Goal: Transaction & Acquisition: Purchase product/service

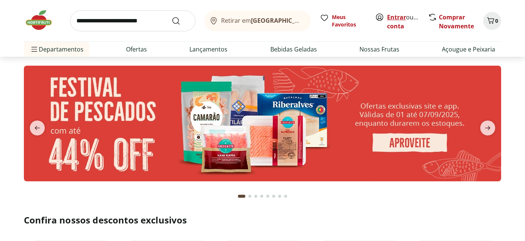
click at [398, 17] on link "Entrar" at bounding box center [396, 17] width 19 height 8
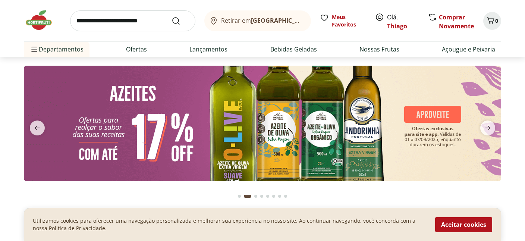
click at [400, 25] on link "Thiago" at bounding box center [397, 26] width 20 height 8
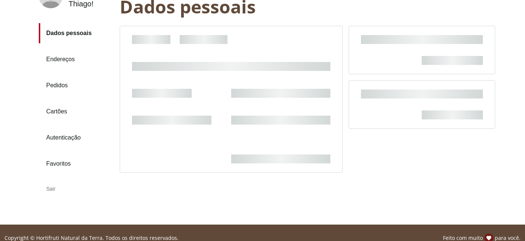
scroll to position [66, 0]
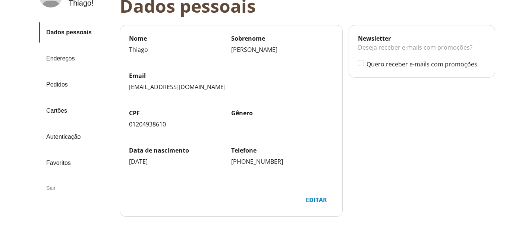
click at [56, 83] on link "Pedidos" at bounding box center [76, 85] width 75 height 20
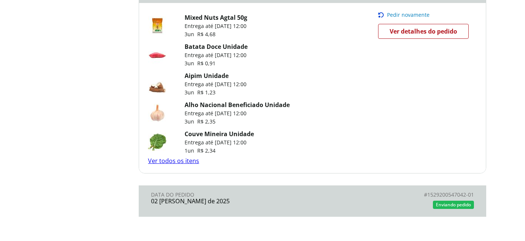
scroll to position [590, 0]
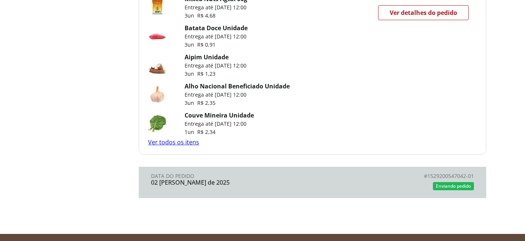
click at [189, 146] on link "Ver todos os itens" at bounding box center [173, 142] width 51 height 8
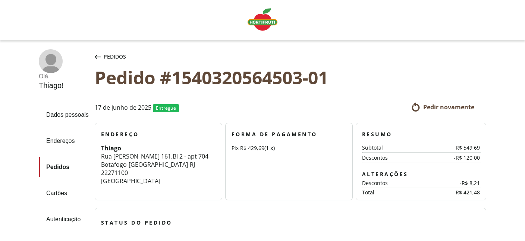
click at [96, 58] on icon "button" at bounding box center [98, 57] width 6 height 4
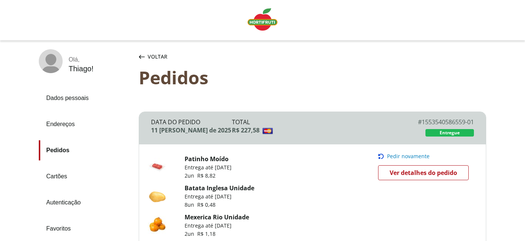
scroll to position [131, 0]
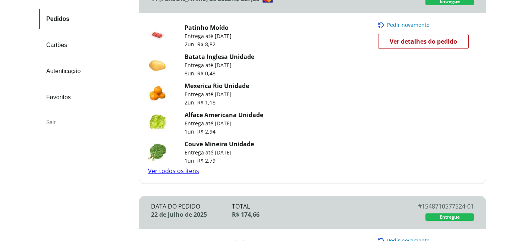
click at [402, 25] on span "Pedir novamente" at bounding box center [408, 25] width 42 height 6
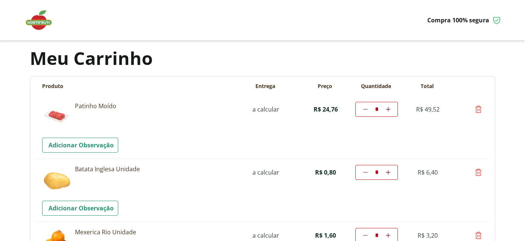
click at [34, 23] on img at bounding box center [42, 20] width 37 height 22
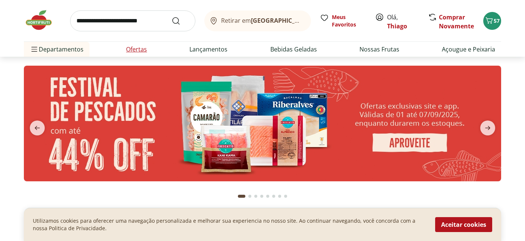
click at [138, 50] on link "Ofertas" at bounding box center [136, 49] width 21 height 9
select select "**********"
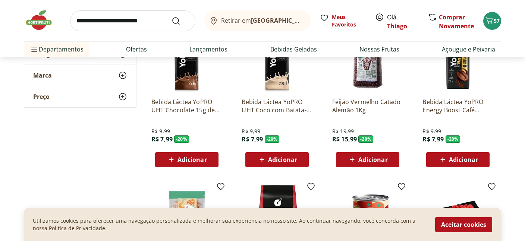
scroll to position [66, 0]
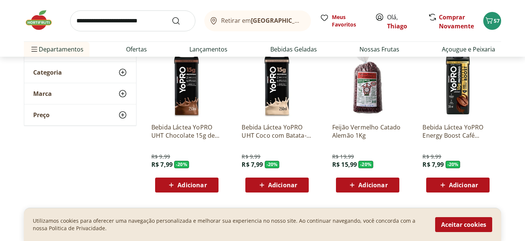
click at [371, 187] on span "Adicionar" at bounding box center [372, 185] width 29 height 6
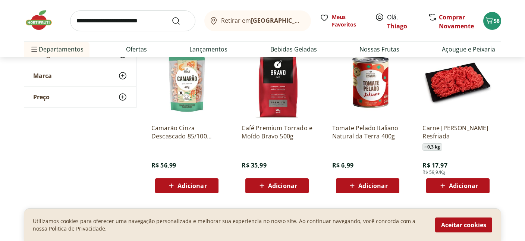
scroll to position [262, 0]
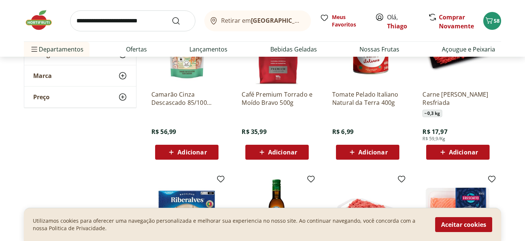
click at [446, 153] on icon at bounding box center [442, 152] width 9 height 9
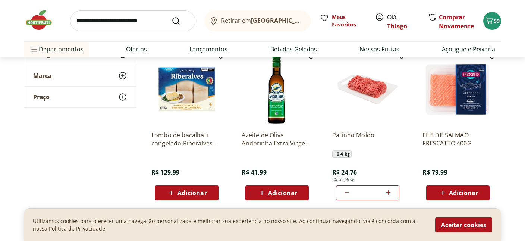
scroll to position [393, 0]
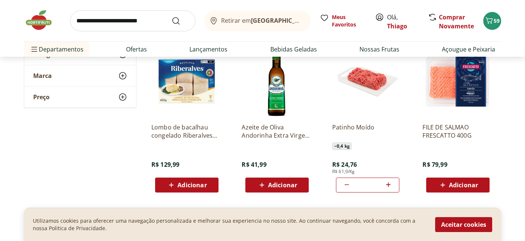
click at [347, 186] on icon at bounding box center [346, 184] width 9 height 9
type input "*"
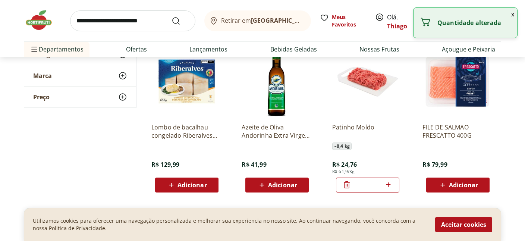
click at [345, 183] on icon at bounding box center [346, 184] width 9 height 9
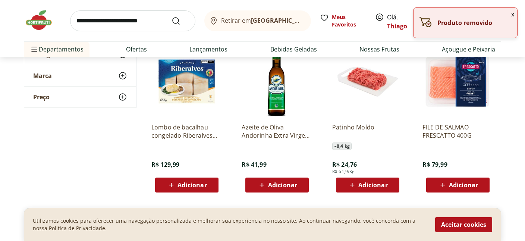
scroll to position [525, 0]
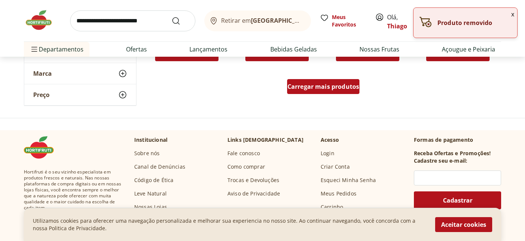
click at [313, 88] on span "Carregar mais produtos" at bounding box center [323, 86] width 72 height 6
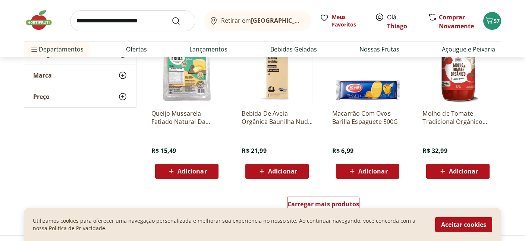
scroll to position [918, 0]
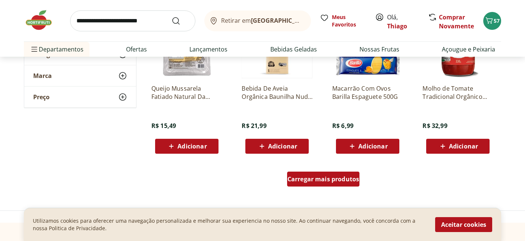
click at [329, 182] on span "Carregar mais produtos" at bounding box center [323, 179] width 72 height 6
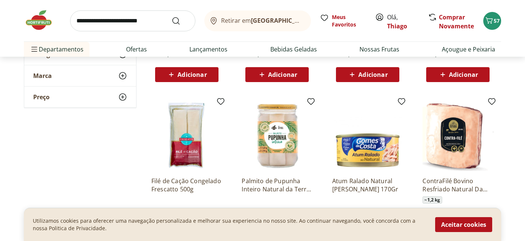
scroll to position [1377, 0]
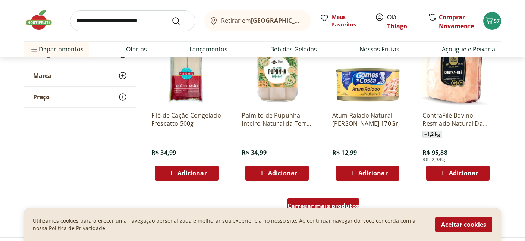
click at [317, 203] on span "Carregar mais produtos" at bounding box center [323, 206] width 72 height 6
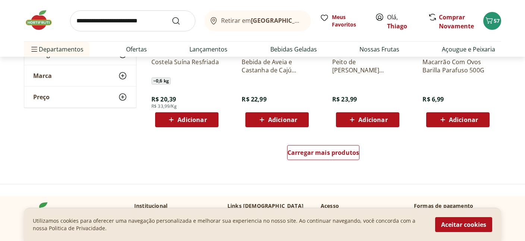
scroll to position [1967, 0]
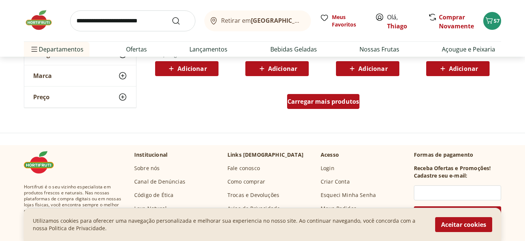
click at [320, 104] on span "Carregar mais produtos" at bounding box center [323, 101] width 72 height 6
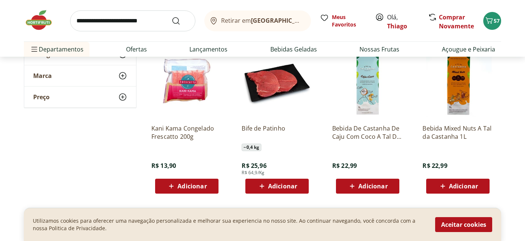
scroll to position [2361, 0]
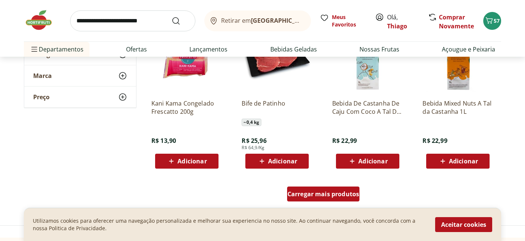
click at [320, 192] on span "Carregar mais produtos" at bounding box center [323, 194] width 72 height 6
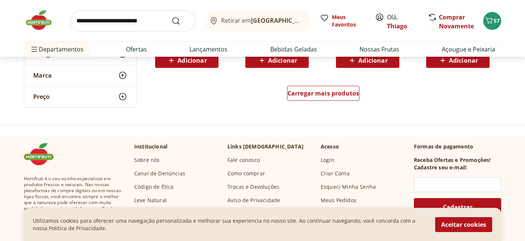
scroll to position [2951, 0]
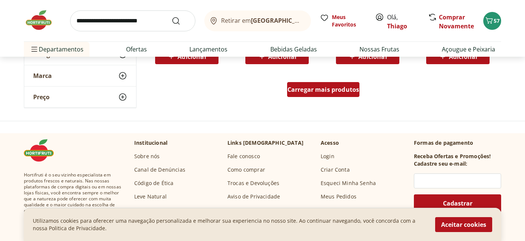
click at [316, 92] on span "Carregar mais produtos" at bounding box center [323, 89] width 72 height 6
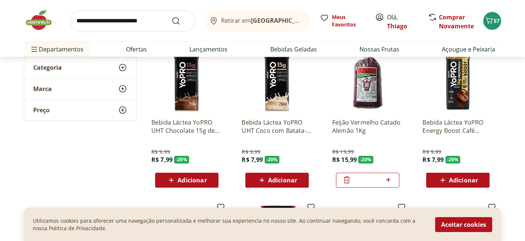
scroll to position [0, 0]
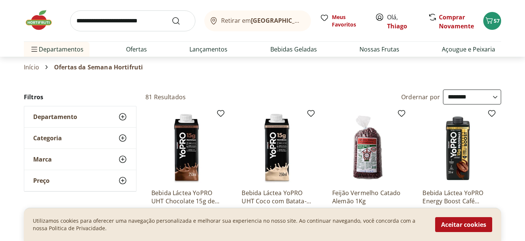
click at [34, 20] on img at bounding box center [42, 20] width 37 height 22
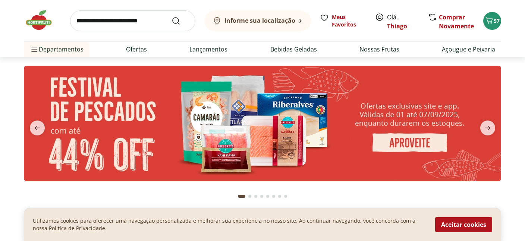
type input "*"
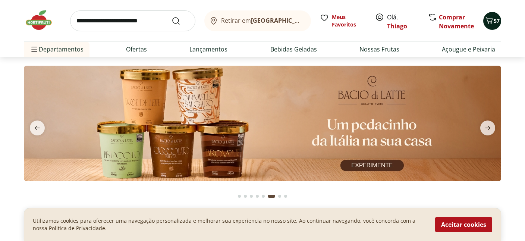
click at [491, 23] on icon "Carrinho" at bounding box center [488, 20] width 9 height 9
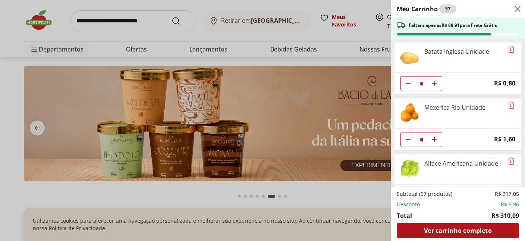
click at [161, 36] on div "Meu Carrinho 57 Faltam apenas R$ 88,91 para Frete Grátis Batata Inglesa Unidade…" at bounding box center [262, 120] width 525 height 241
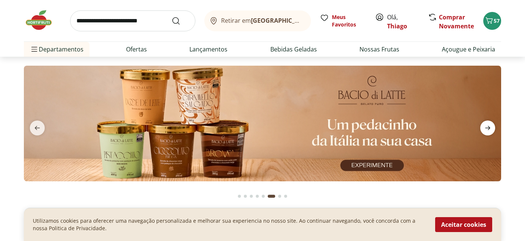
click at [490, 131] on icon "next" at bounding box center [487, 127] width 9 height 9
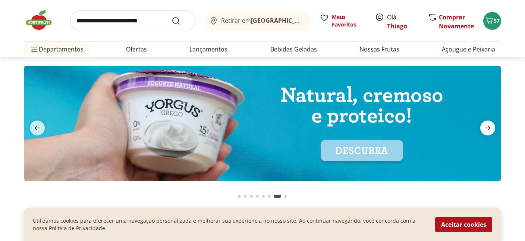
click at [490, 131] on icon "next" at bounding box center [487, 127] width 9 height 9
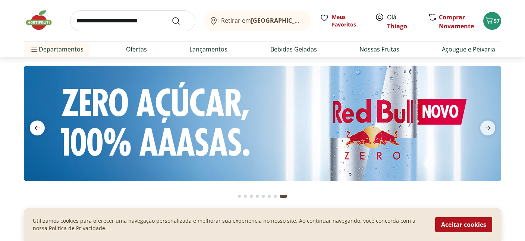
click at [35, 127] on icon "previous" at bounding box center [37, 128] width 5 height 4
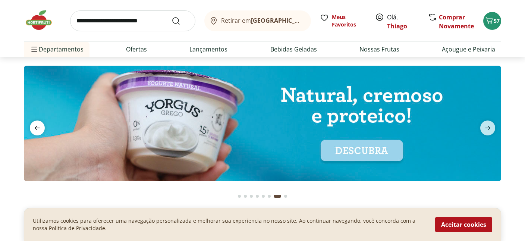
click at [35, 127] on icon "previous" at bounding box center [37, 128] width 5 height 4
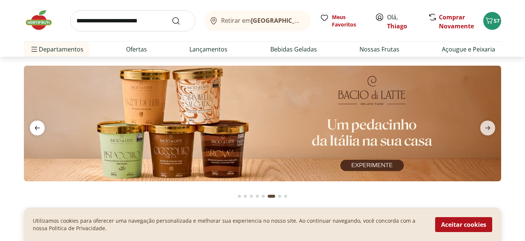
click at [35, 127] on icon "previous" at bounding box center [37, 128] width 5 height 4
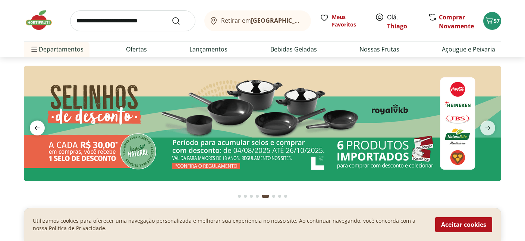
click at [35, 127] on icon "previous" at bounding box center [37, 128] width 5 height 4
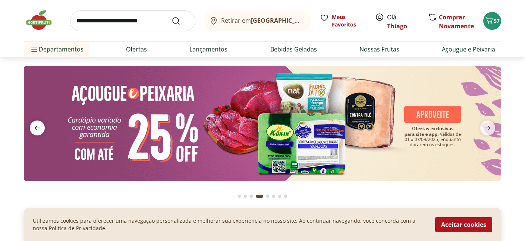
click at [35, 127] on icon "previous" at bounding box center [37, 128] width 5 height 4
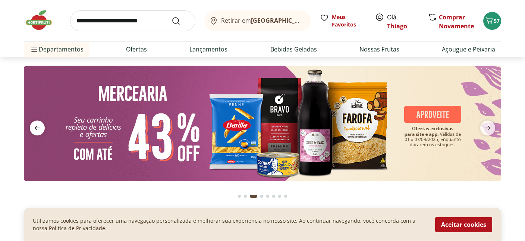
click at [35, 127] on icon "previous" at bounding box center [37, 128] width 5 height 4
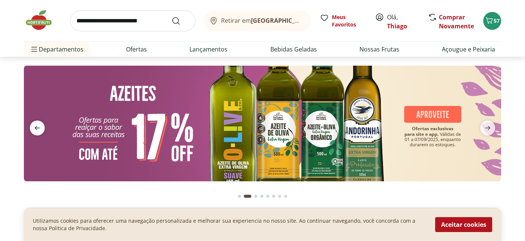
click at [35, 127] on icon "previous" at bounding box center [37, 128] width 5 height 4
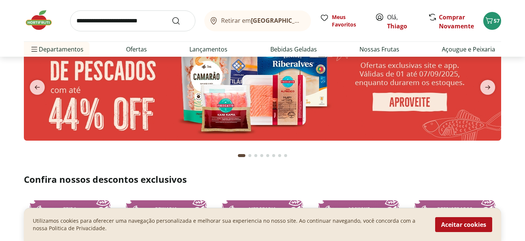
scroll to position [66, 0]
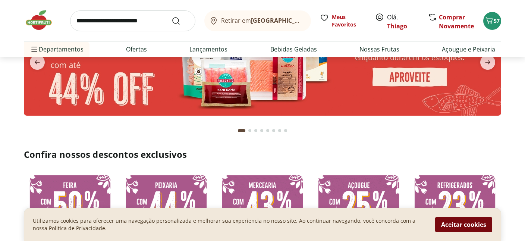
click at [451, 228] on button "Aceitar cookies" at bounding box center [463, 224] width 57 height 15
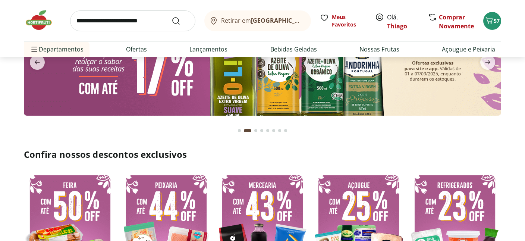
scroll to position [0, 0]
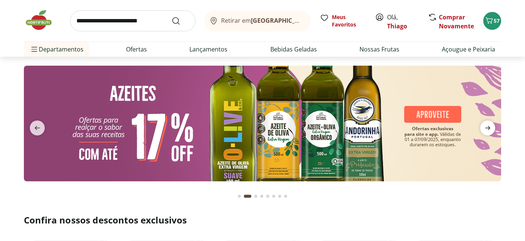
click at [486, 128] on icon "next" at bounding box center [487, 128] width 5 height 4
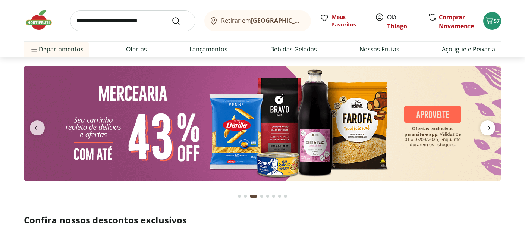
click at [486, 128] on icon "next" at bounding box center [487, 128] width 5 height 4
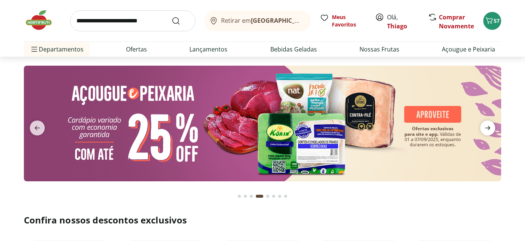
click at [486, 128] on icon "next" at bounding box center [487, 128] width 5 height 4
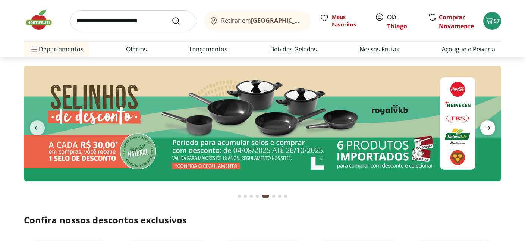
click at [486, 128] on icon "next" at bounding box center [487, 128] width 5 height 4
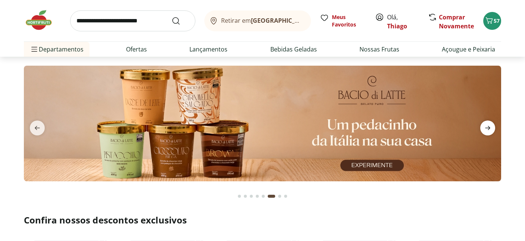
click at [486, 128] on icon "next" at bounding box center [487, 128] width 5 height 4
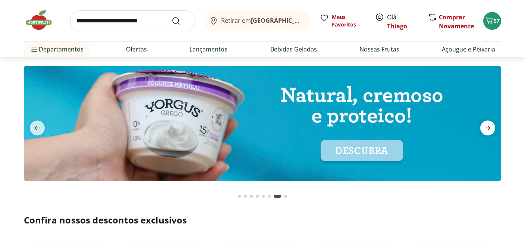
click at [486, 128] on icon "next" at bounding box center [487, 128] width 5 height 4
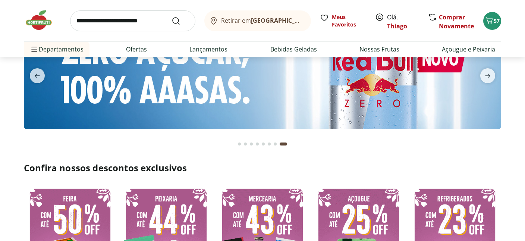
scroll to position [131, 0]
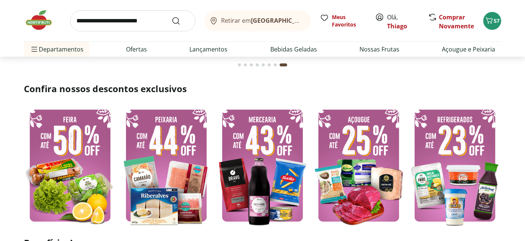
click at [71, 153] on img at bounding box center [70, 165] width 92 height 123
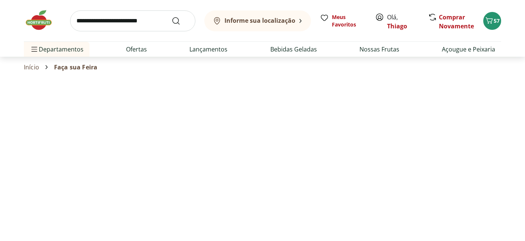
select select "**********"
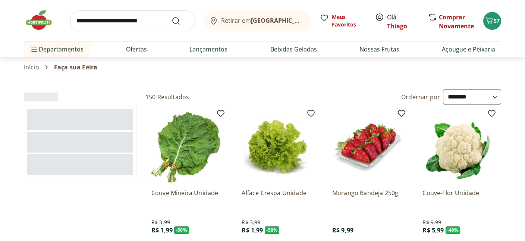
type input "*"
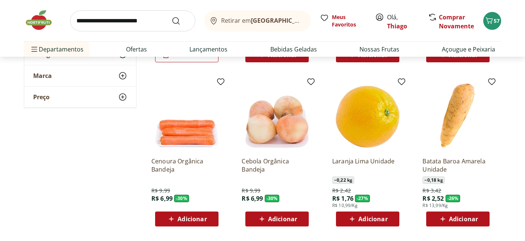
scroll to position [197, 0]
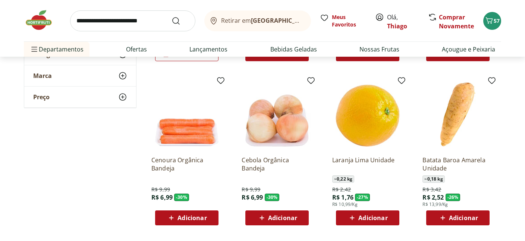
click at [466, 217] on span "Adicionar" at bounding box center [463, 218] width 29 height 6
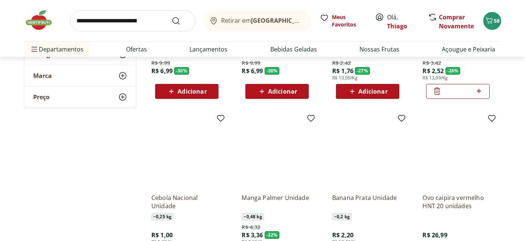
scroll to position [262, 0]
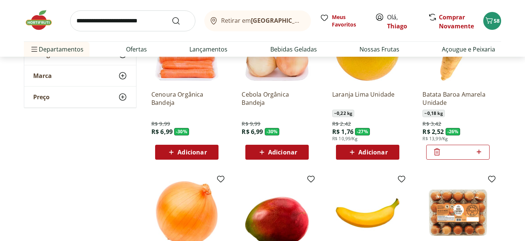
click at [362, 151] on span "Adicionar" at bounding box center [372, 152] width 29 height 6
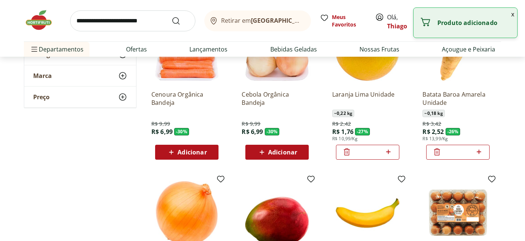
click at [389, 151] on icon at bounding box center [387, 151] width 9 height 9
type input "*"
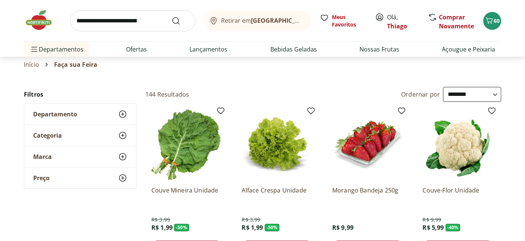
scroll to position [0, 0]
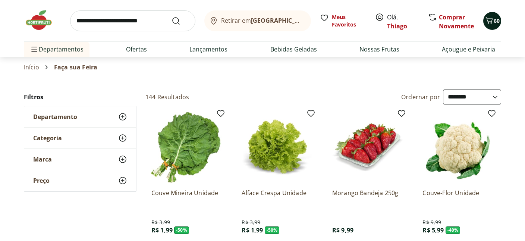
click at [494, 25] on div "60" at bounding box center [492, 21] width 6 height 12
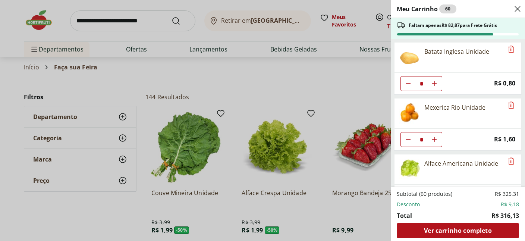
click at [351, 89] on div "Meu Carrinho 60 Faltam apenas R$ 82,87 para Frete Grátis Batata Inglesa Unidade…" at bounding box center [262, 120] width 525 height 241
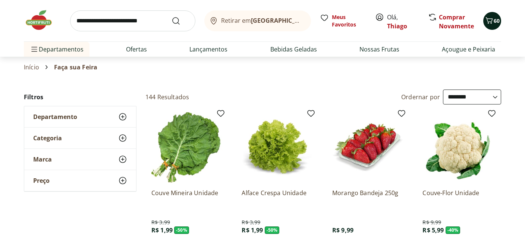
click at [488, 22] on icon "Carrinho" at bounding box center [488, 20] width 7 height 6
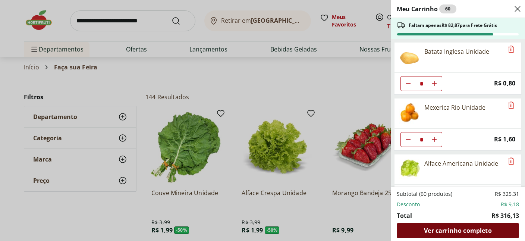
click at [464, 233] on span "Ver carrinho completo" at bounding box center [457, 230] width 67 height 6
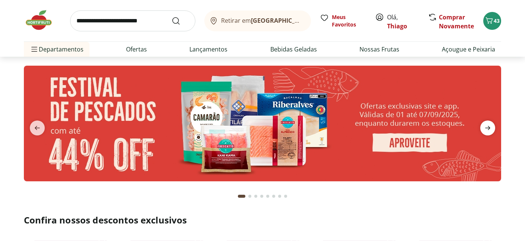
click at [487, 126] on icon "next" at bounding box center [487, 127] width 9 height 9
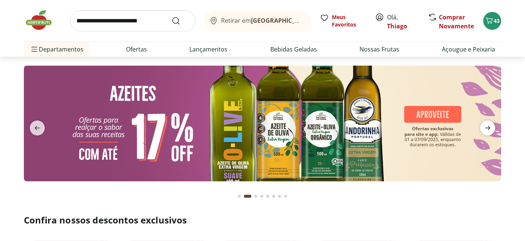
click at [487, 127] on icon "next" at bounding box center [487, 128] width 5 height 4
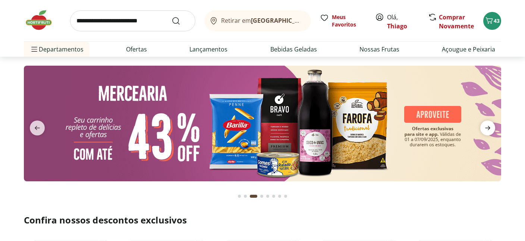
click at [487, 127] on icon "next" at bounding box center [487, 128] width 5 height 4
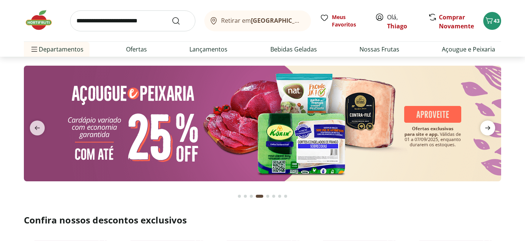
click at [487, 127] on icon "next" at bounding box center [487, 128] width 5 height 4
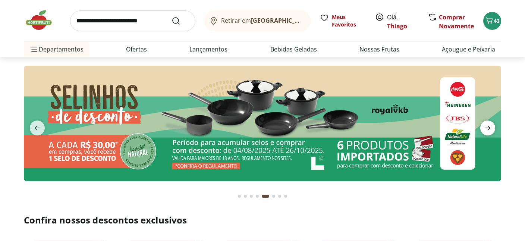
click at [487, 127] on icon "next" at bounding box center [487, 128] width 5 height 4
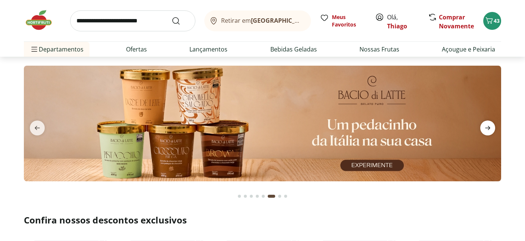
click at [487, 127] on icon "next" at bounding box center [487, 128] width 5 height 4
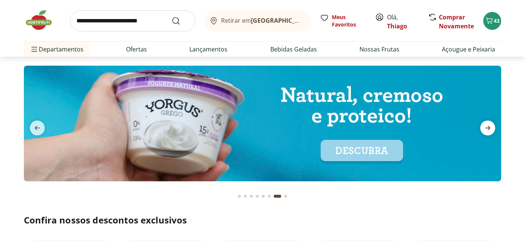
click at [487, 127] on icon "next" at bounding box center [487, 128] width 5 height 4
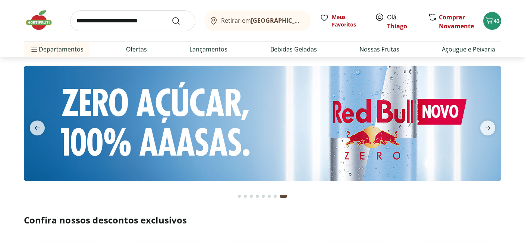
click at [166, 68] on section at bounding box center [262, 135] width 477 height 139
click at [398, 27] on link "Thiago" at bounding box center [397, 26] width 20 height 8
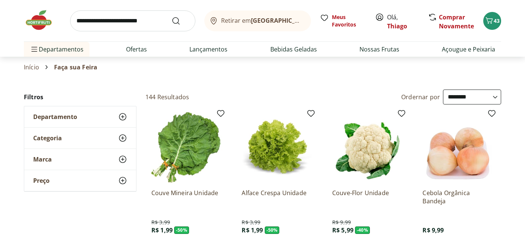
select select "**********"
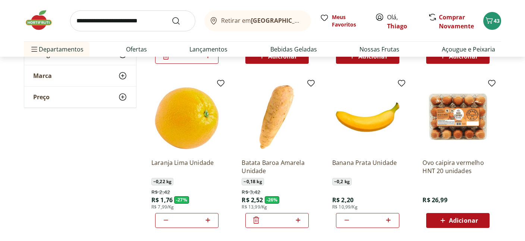
scroll to position [197, 0]
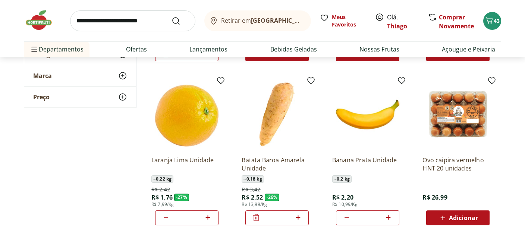
click at [266, 109] on img at bounding box center [276, 114] width 71 height 71
click at [128, 19] on input "search" at bounding box center [132, 20] width 125 height 21
click at [66, 48] on span "Departamentos" at bounding box center [57, 49] width 54 height 18
click at [39, 25] on img at bounding box center [42, 20] width 37 height 22
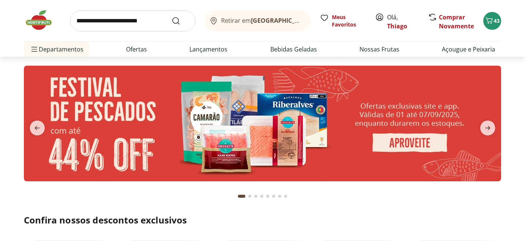
scroll to position [123, 0]
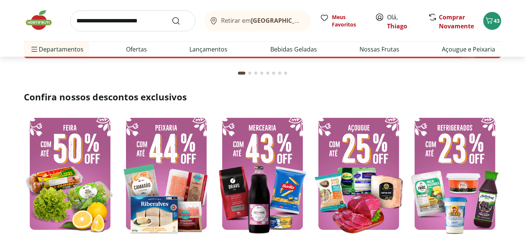
click at [83, 112] on img at bounding box center [70, 173] width 92 height 123
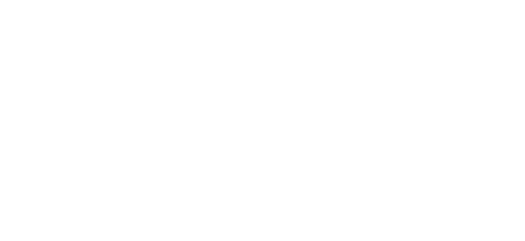
select select "**********"
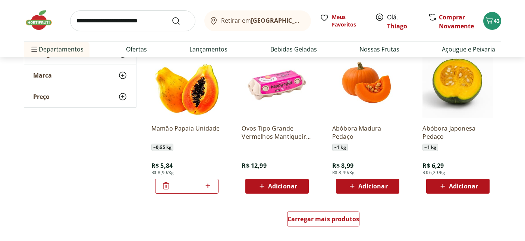
scroll to position [393, 0]
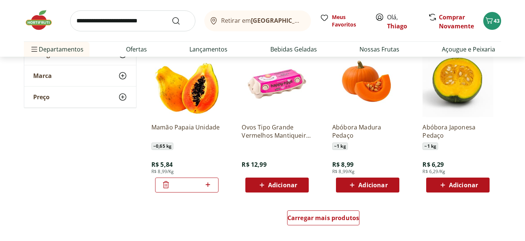
click at [208, 152] on div "Mamão Papaia Unidade ~ 0,65 kg R$ 5,84 R$ 8,99/Kg *" at bounding box center [186, 154] width 71 height 75
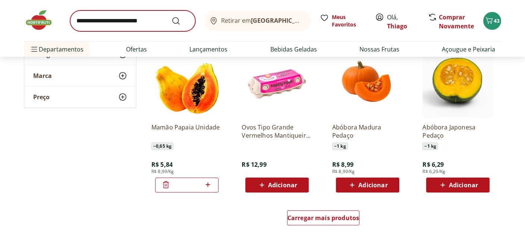
click at [64, 44] on span "Departamentos" at bounding box center [57, 49] width 54 height 18
click at [68, 37] on div "Retirar em [GEOGRAPHIC_DATA]/RJ Meus Favoritos Olá, Thiago Comprar Novamente 43" at bounding box center [262, 20] width 477 height 41
click at [36, 21] on img at bounding box center [42, 20] width 37 height 22
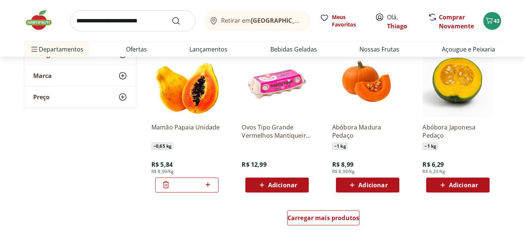
click at [124, 18] on input "search" at bounding box center [132, 20] width 125 height 21
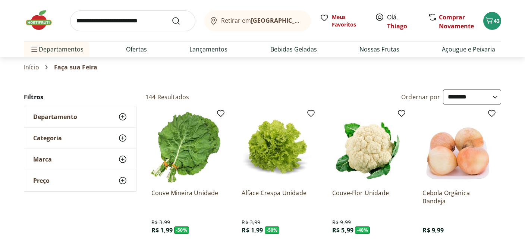
select select "**********"
click at [34, 65] on link "Início" at bounding box center [31, 67] width 15 height 7
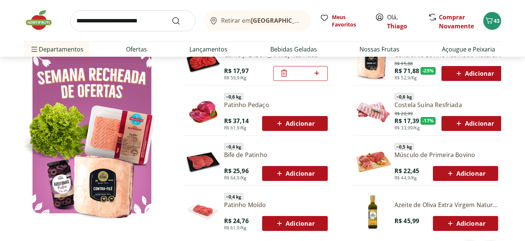
type input "*"
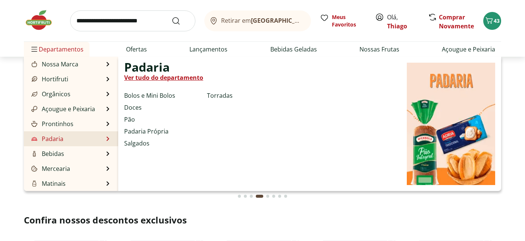
click at [79, 140] on li "Padaria Padaria Ver tudo do departamento Bolos e Mini Bolos Doces Pão Padaria P…" at bounding box center [71, 138] width 94 height 15
click at [83, 137] on li "Padaria Padaria Ver tudo do departamento Bolos e Mini Bolos Doces Pão Padaria P…" at bounding box center [71, 138] width 94 height 15
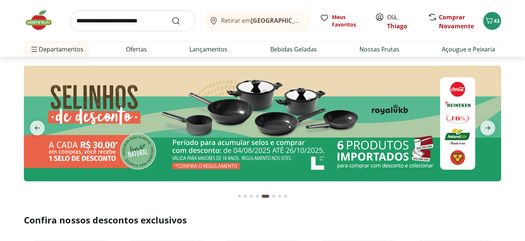
click at [0, 137] on section at bounding box center [262, 131] width 525 height 148
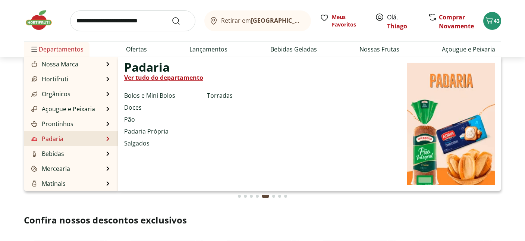
click at [74, 137] on li "Padaria Padaria Ver tudo do departamento Bolos e Mini Bolos Doces Pão Padaria P…" at bounding box center [71, 138] width 94 height 15
click at [164, 74] on link "Ver tudo do departamento" at bounding box center [163, 77] width 79 height 9
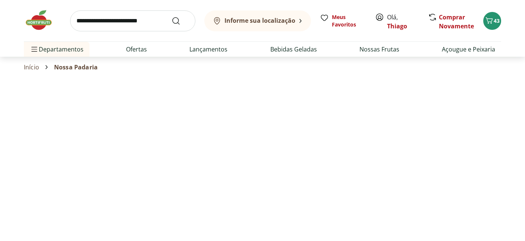
select select "**********"
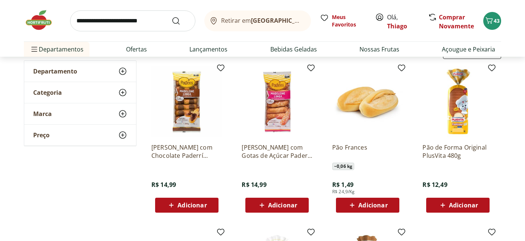
scroll to position [66, 0]
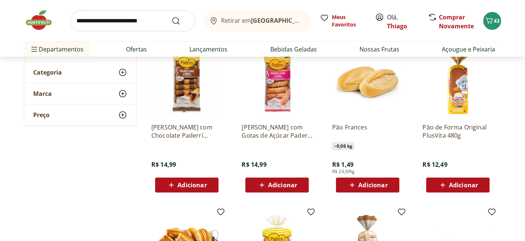
click at [362, 184] on span "Adicionar" at bounding box center [372, 185] width 29 height 6
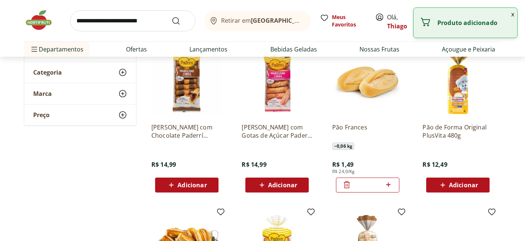
click at [386, 184] on icon at bounding box center [387, 184] width 9 height 9
type input "*"
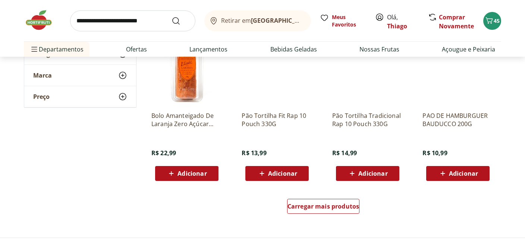
scroll to position [393, 0]
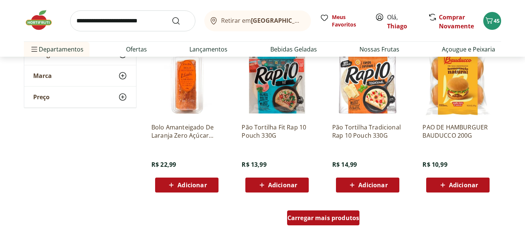
click at [317, 219] on span "Carregar mais produtos" at bounding box center [323, 218] width 72 height 6
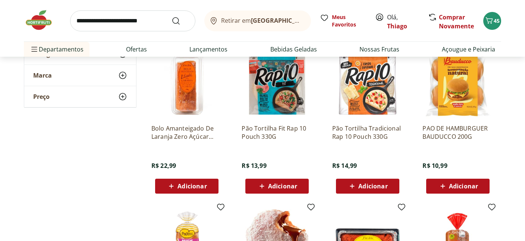
scroll to position [0, 0]
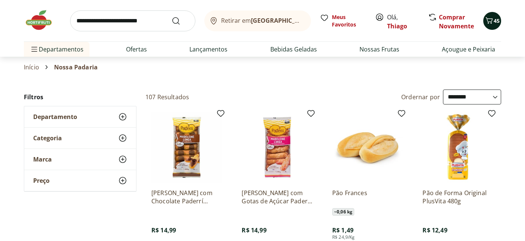
click at [493, 22] on icon "Carrinho" at bounding box center [488, 20] width 9 height 9
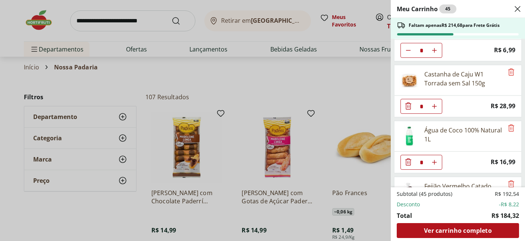
scroll to position [1126, 0]
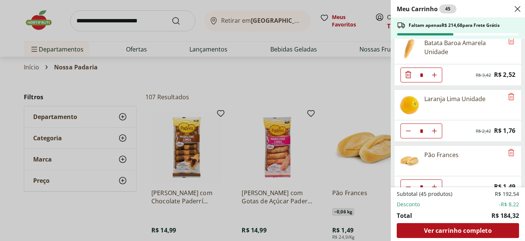
click at [434, 184] on use "Aumentar Quantidade" at bounding box center [434, 187] width 6 height 6
type input "*"
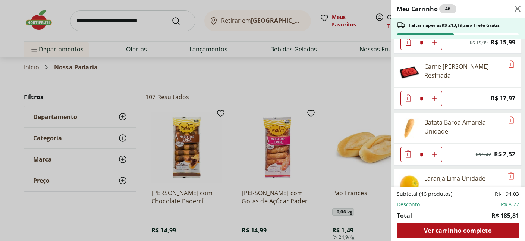
scroll to position [968, 0]
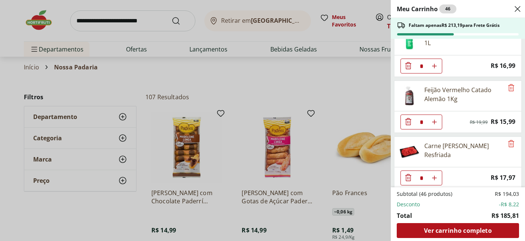
click at [332, 82] on div "Meu Carrinho 46 Faltam apenas R$ 213,19 para Frete Grátis Batata Inglesa Unidad…" at bounding box center [262, 120] width 525 height 241
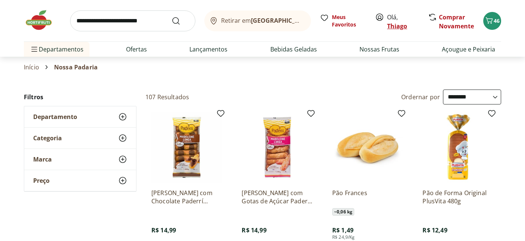
click at [393, 25] on link "Thiago" at bounding box center [397, 26] width 20 height 8
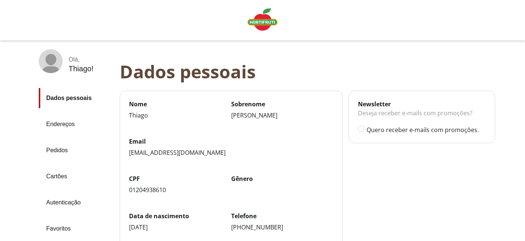
click at [58, 148] on link "Pedidos" at bounding box center [76, 150] width 75 height 20
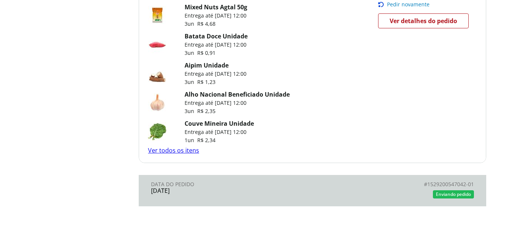
scroll to position [612, 0]
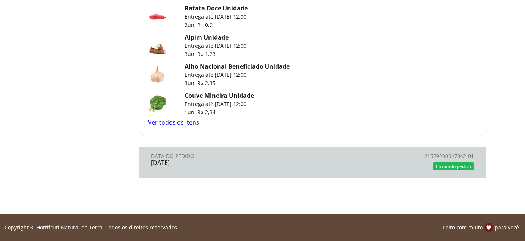
click at [184, 123] on link "Ver todos os itens" at bounding box center [173, 122] width 51 height 8
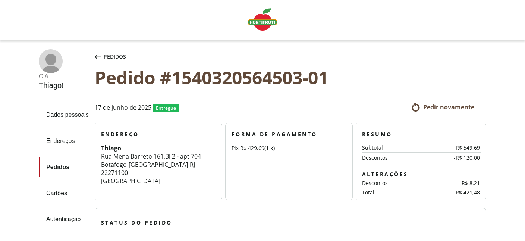
click at [260, 22] on img "Linha de sessão" at bounding box center [262, 19] width 30 height 22
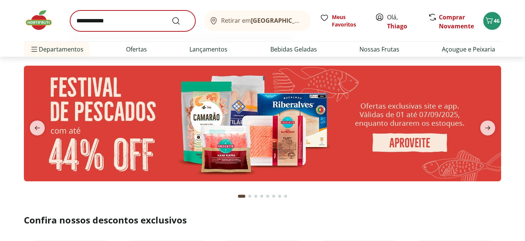
type input "**********"
click at [171, 16] on button "Submit Search" at bounding box center [180, 20] width 18 height 9
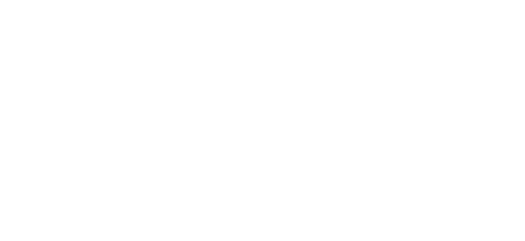
select select "**********"
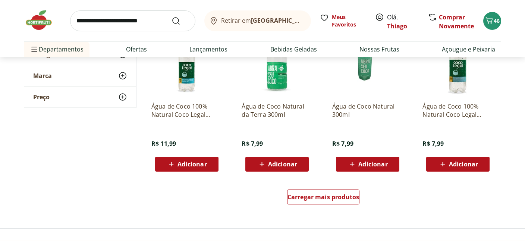
scroll to position [525, 0]
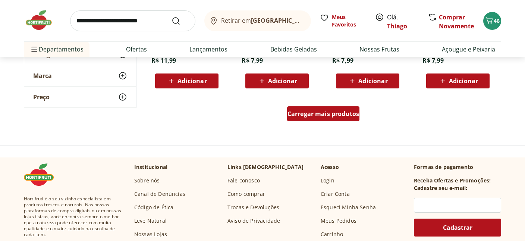
click at [316, 114] on span "Carregar mais produtos" at bounding box center [323, 114] width 72 height 6
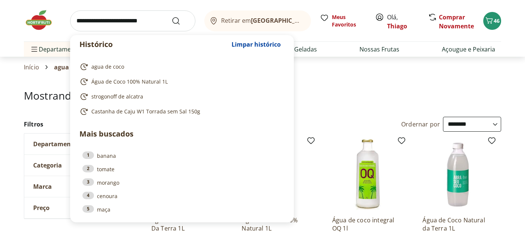
drag, startPoint x: 142, startPoint y: 22, endPoint x: 134, endPoint y: 26, distance: 8.8
click at [140, 23] on input "search" at bounding box center [132, 20] width 125 height 21
click at [490, 22] on icon "Carrinho" at bounding box center [488, 20] width 7 height 6
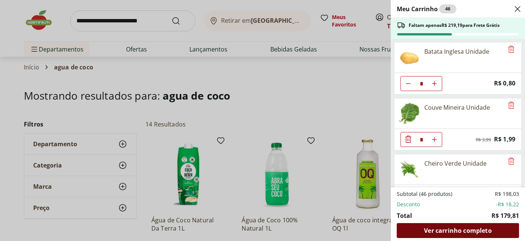
click at [467, 228] on span "Ver carrinho completo" at bounding box center [457, 230] width 67 height 6
